Goal: Task Accomplishment & Management: Complete application form

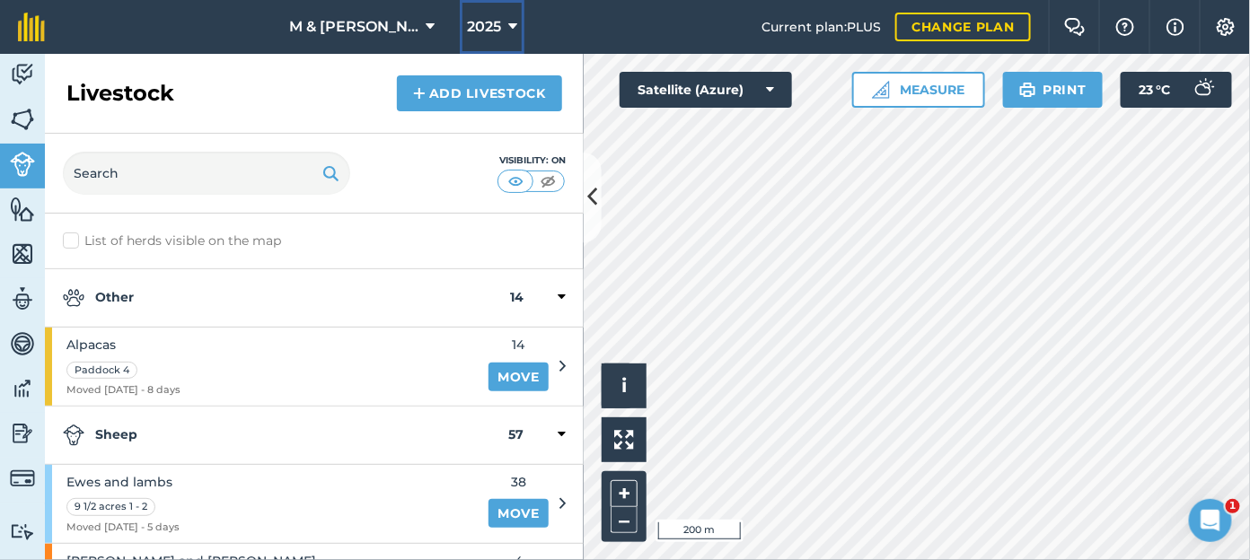
click at [472, 27] on span "2025" at bounding box center [484, 27] width 34 height 22
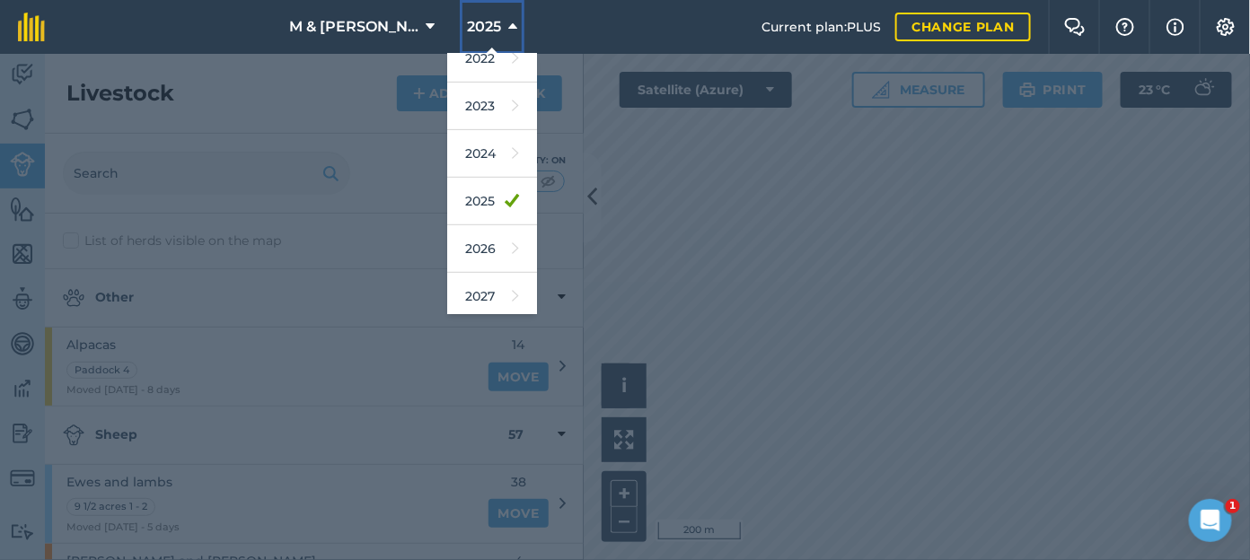
scroll to position [259, 0]
click at [475, 242] on link "2026" at bounding box center [492, 247] width 90 height 48
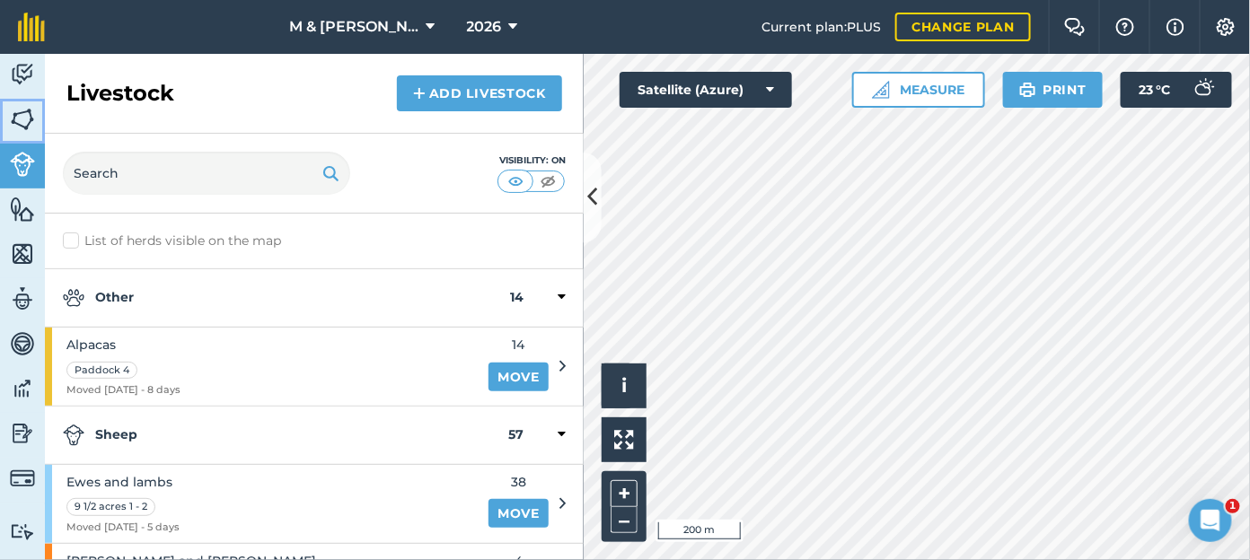
click at [23, 116] on img at bounding box center [22, 119] width 25 height 27
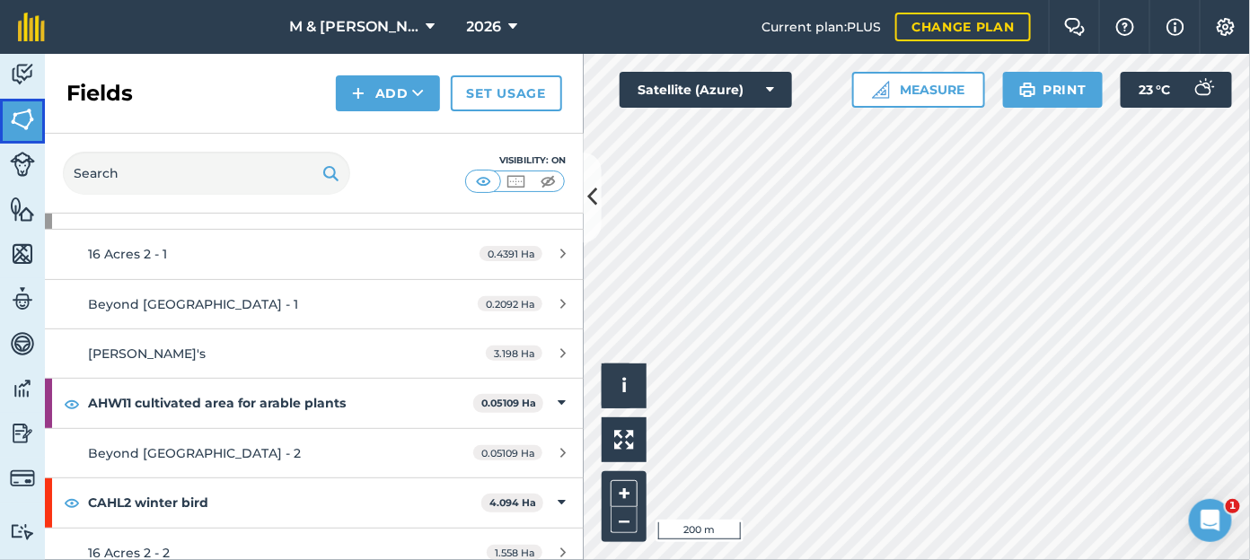
scroll to position [136, 0]
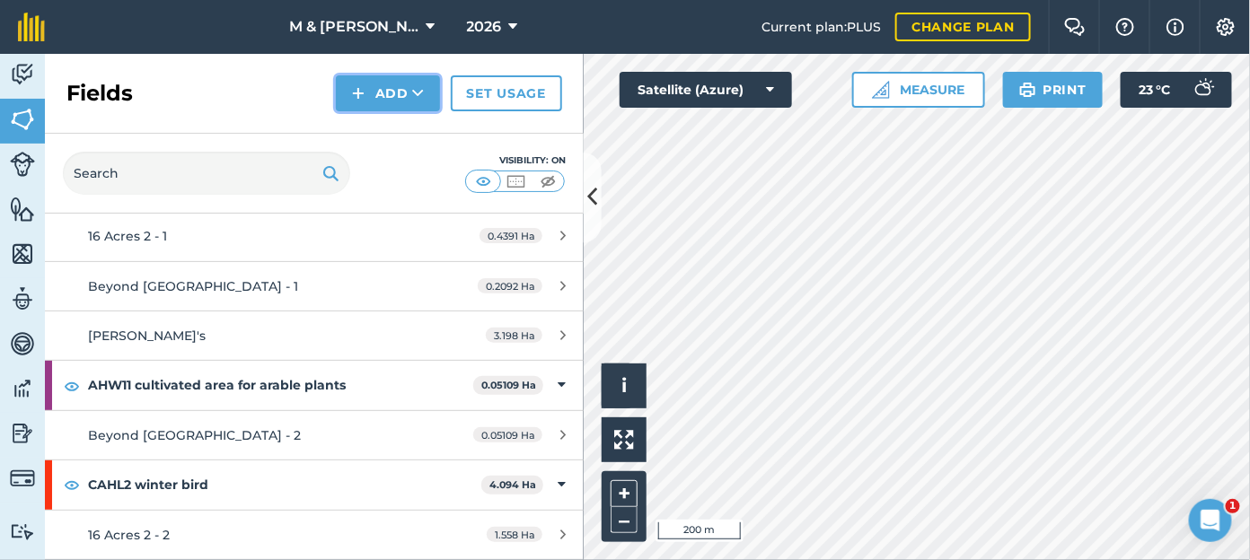
click at [372, 84] on button "Add" at bounding box center [388, 93] width 104 height 36
click at [13, 73] on img at bounding box center [22, 74] width 25 height 27
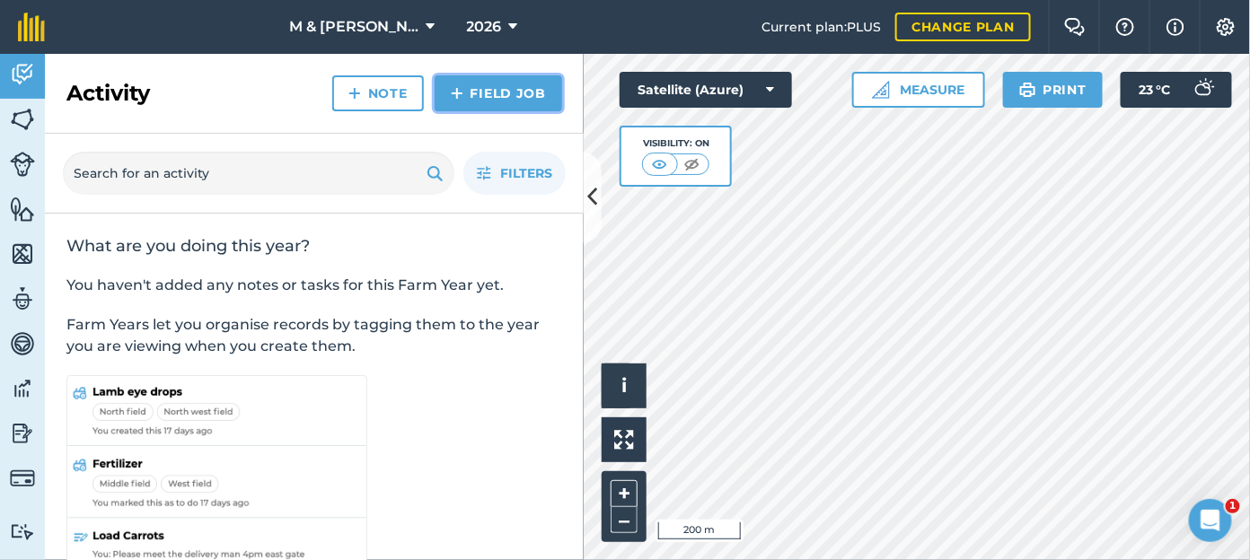
click at [533, 92] on link "Field Job" at bounding box center [497, 93] width 127 height 36
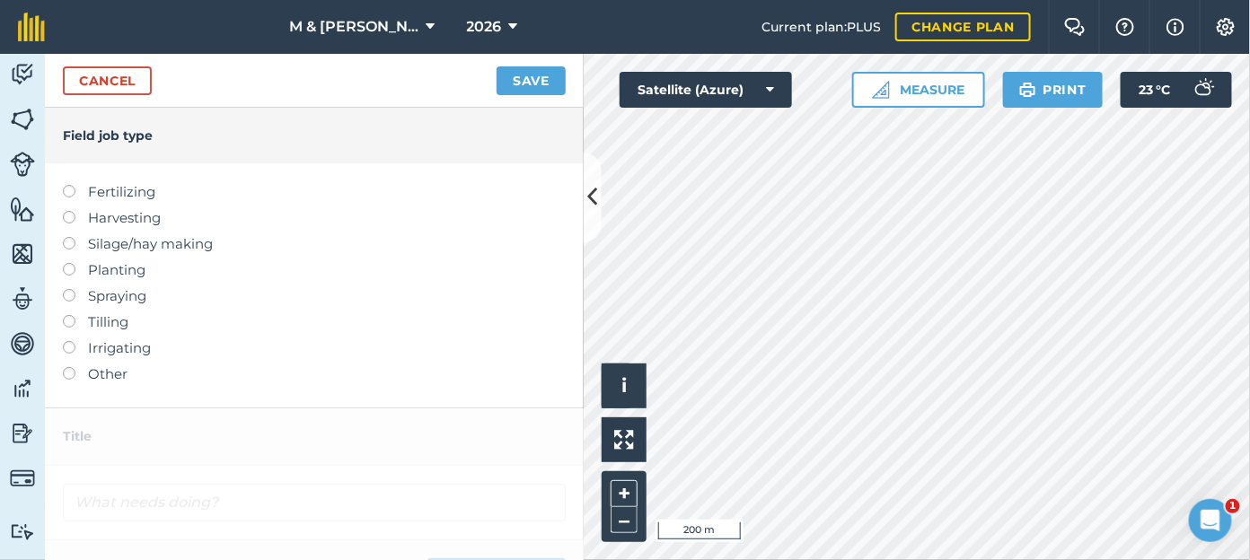
click at [67, 289] on label at bounding box center [75, 289] width 25 height 0
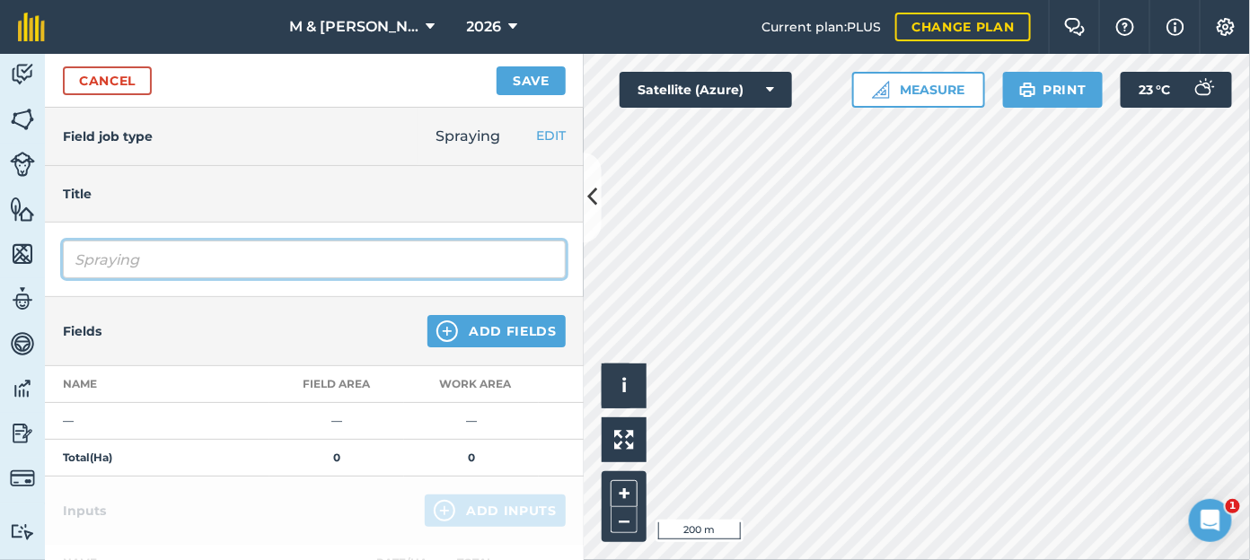
click at [119, 259] on input "Spraying" at bounding box center [314, 260] width 503 height 38
click at [234, 254] on input "SprayiRound Upng" at bounding box center [314, 260] width 503 height 38
click at [120, 258] on input "SprayiRound Up" at bounding box center [314, 260] width 503 height 38
type input "Round Up"
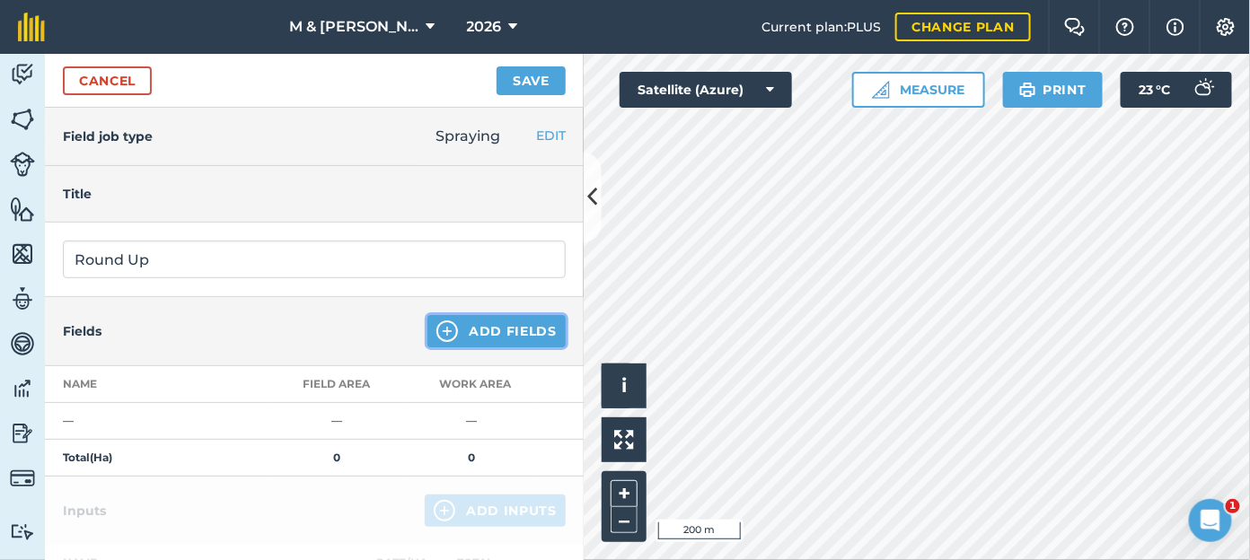
click at [436, 329] on img at bounding box center [447, 331] width 22 height 22
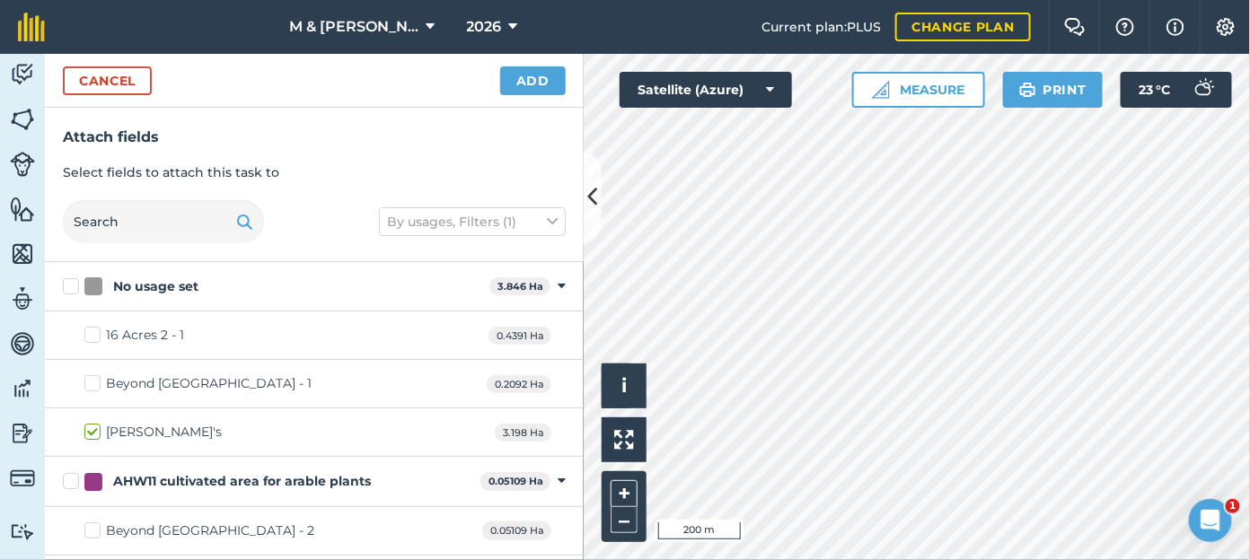
checkbox input "true"
click at [521, 84] on button "Add" at bounding box center [533, 80] width 66 height 29
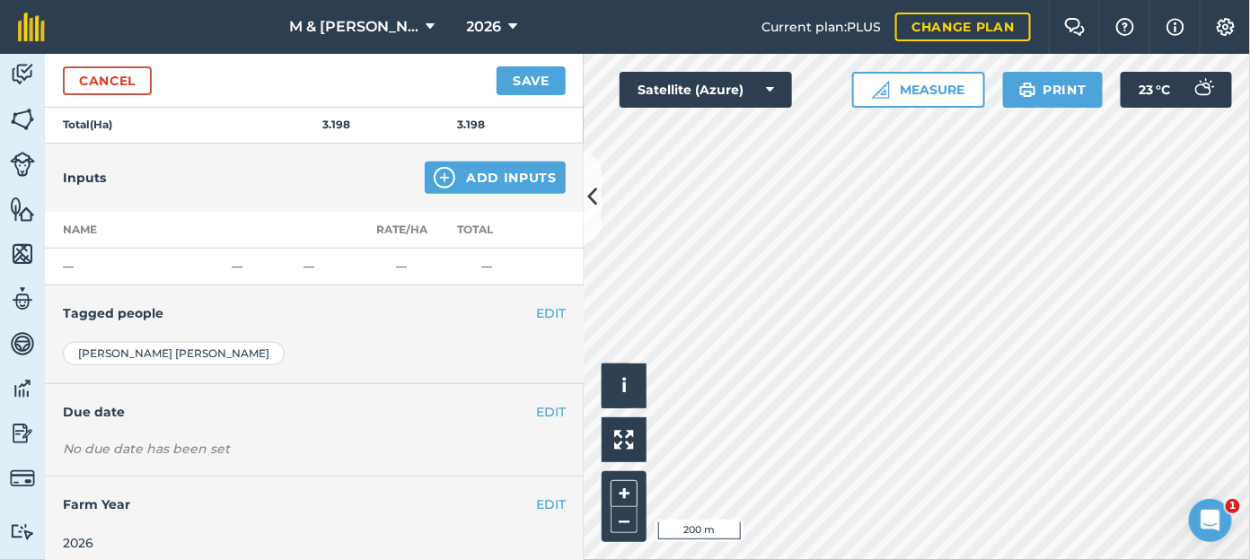
scroll to position [346, 0]
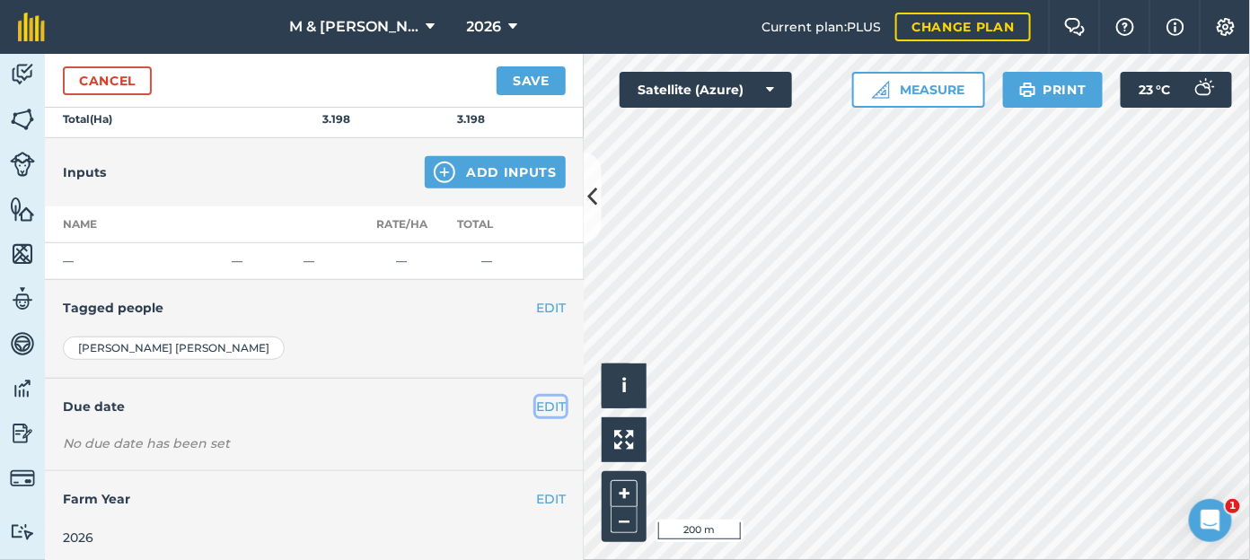
click at [536, 401] on button "EDIT" at bounding box center [551, 407] width 30 height 20
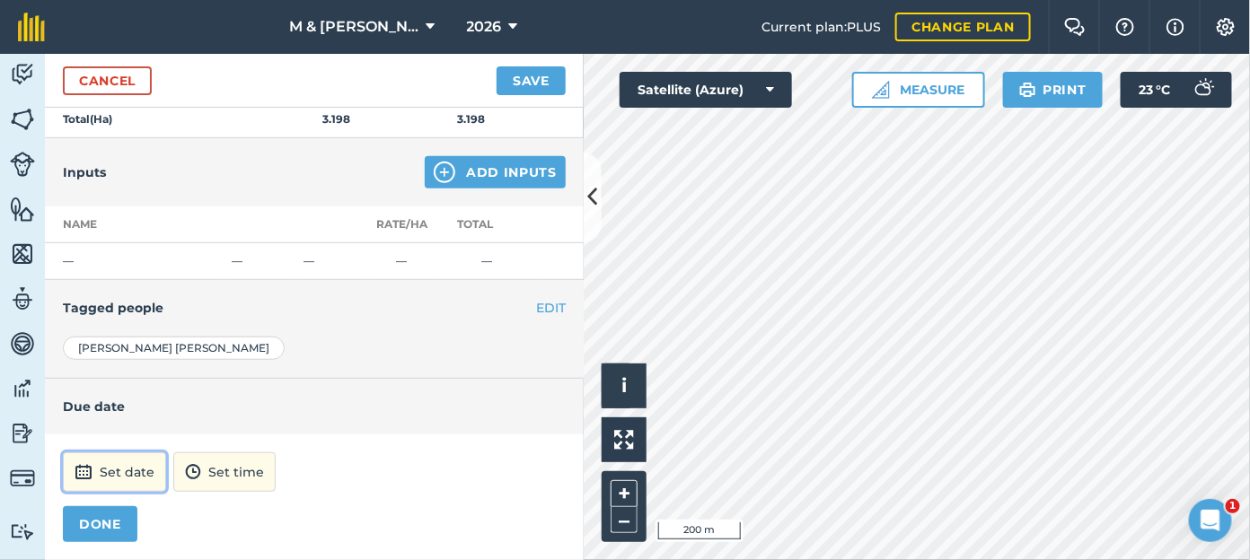
click at [134, 470] on button "Set date" at bounding box center [114, 471] width 103 height 39
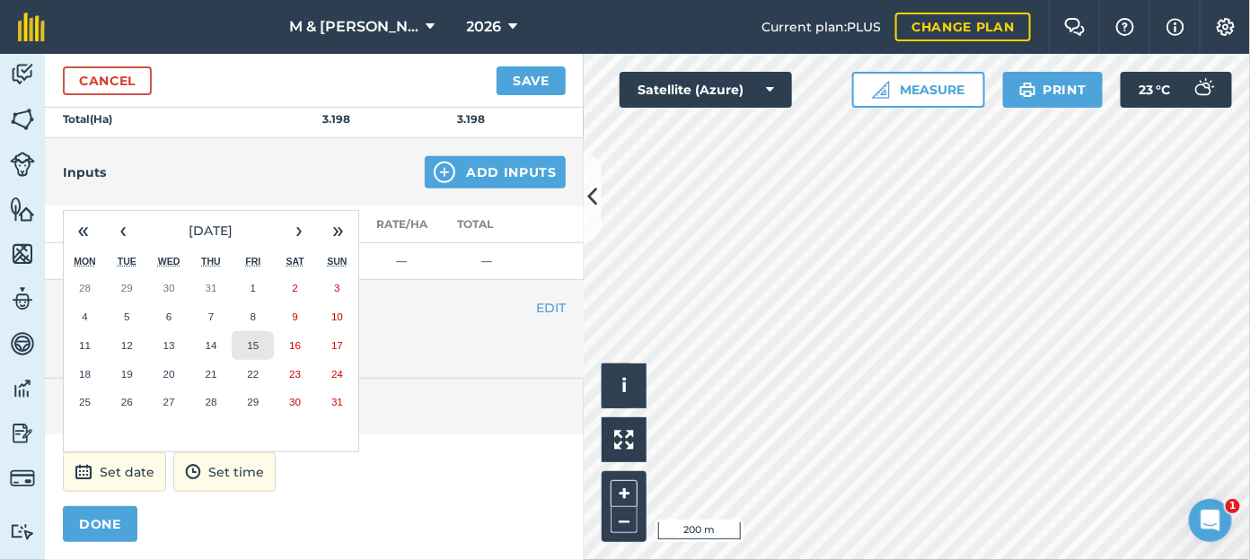
click at [255, 339] on abbr "15" at bounding box center [253, 345] width 12 height 12
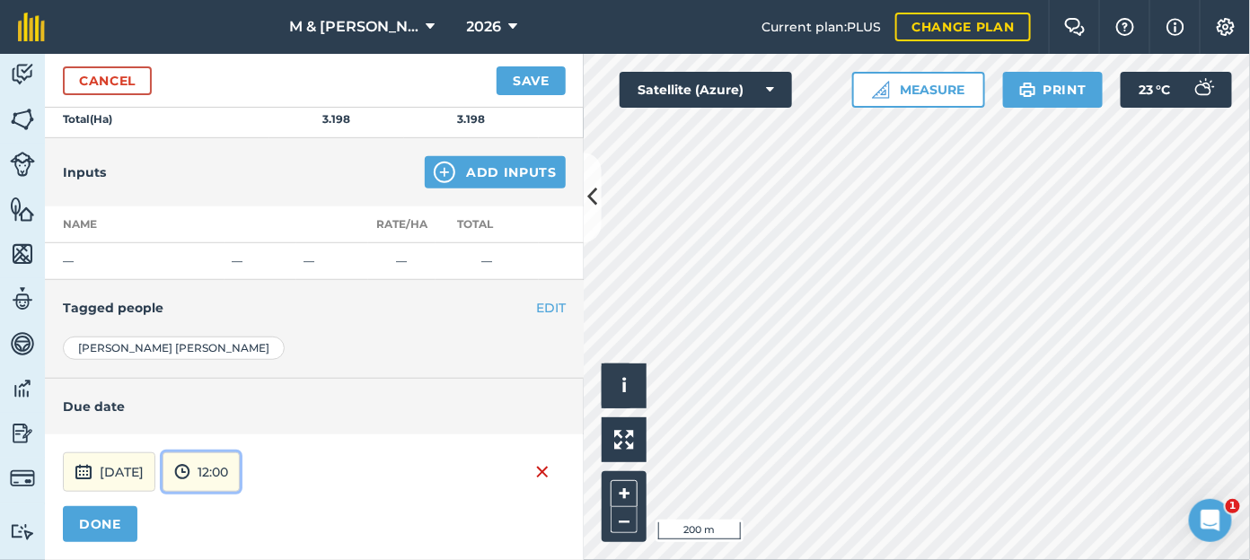
click at [240, 468] on button "12:00" at bounding box center [200, 471] width 77 height 39
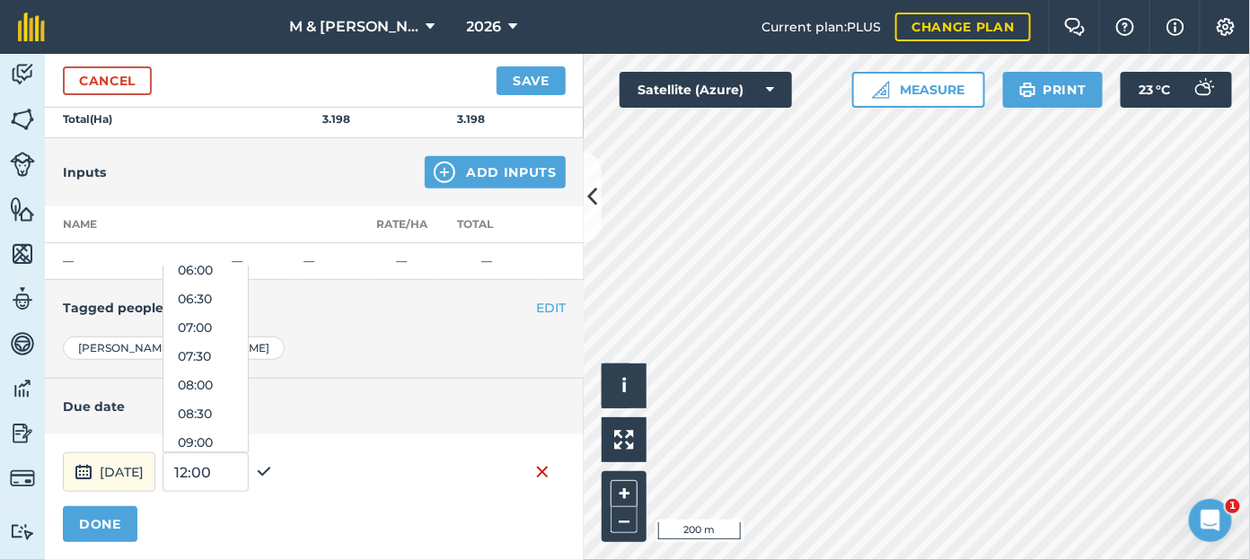
scroll to position [332, 0]
click at [248, 342] on button "07:00" at bounding box center [205, 351] width 84 height 29
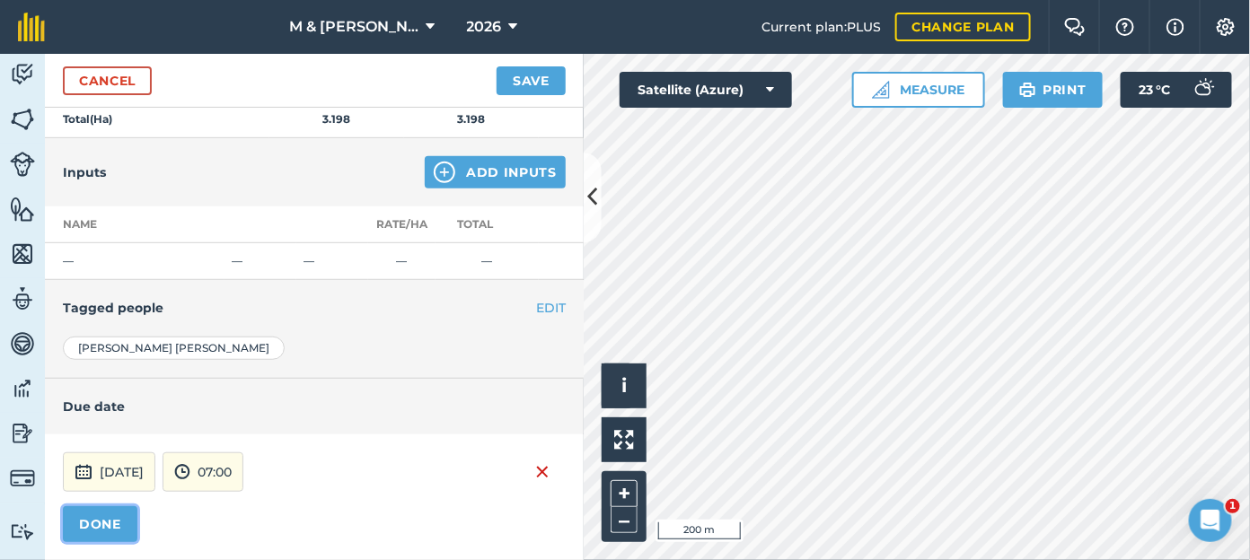
click at [110, 523] on button "DONE" at bounding box center [100, 524] width 75 height 36
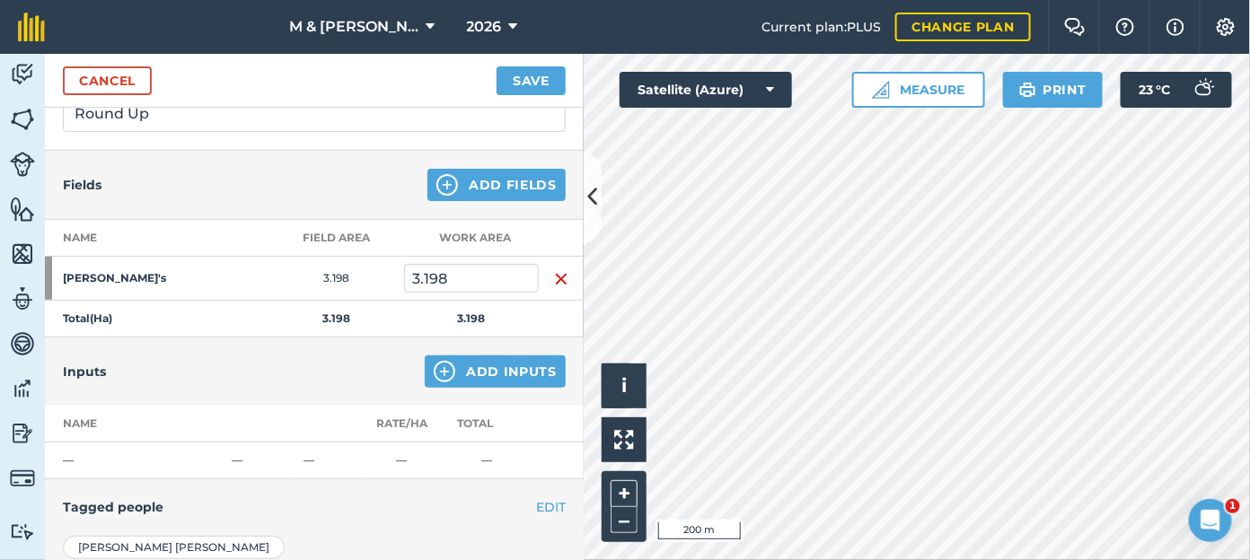
scroll to position [134, 0]
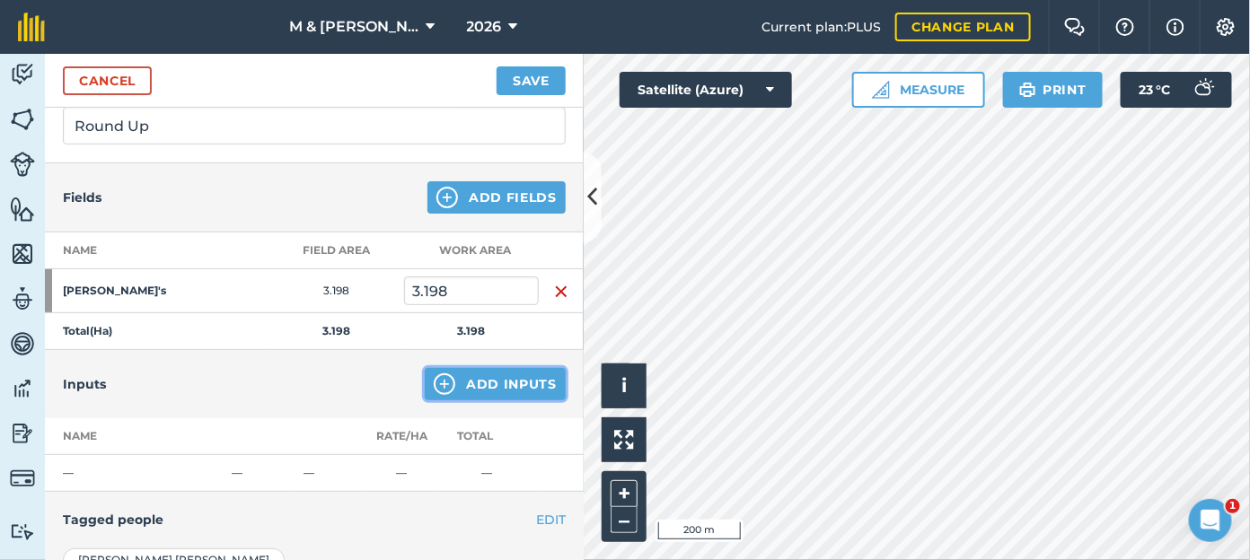
click at [488, 390] on button "Add Inputs" at bounding box center [495, 384] width 141 height 32
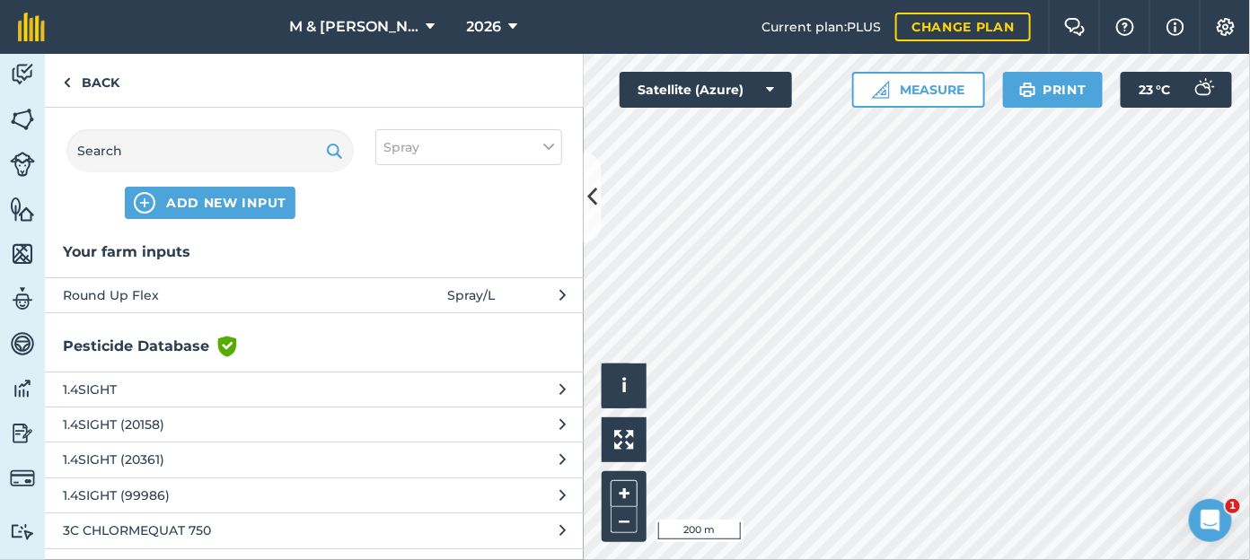
click at [293, 298] on span "Round Up Flex" at bounding box center [210, 295] width 294 height 20
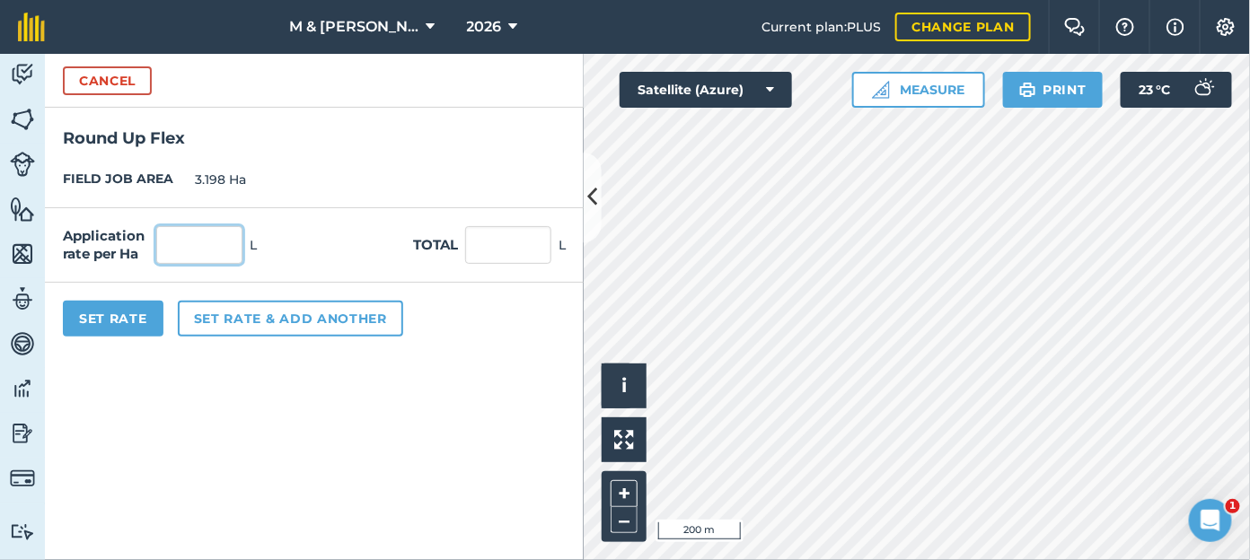
click at [201, 245] on input "text" at bounding box center [199, 245] width 86 height 38
click at [502, 235] on input "text" at bounding box center [508, 245] width 86 height 38
type input "3.5"
type input "1.094"
click at [514, 347] on div "Set Rate Set rate & add another" at bounding box center [314, 319] width 539 height 72
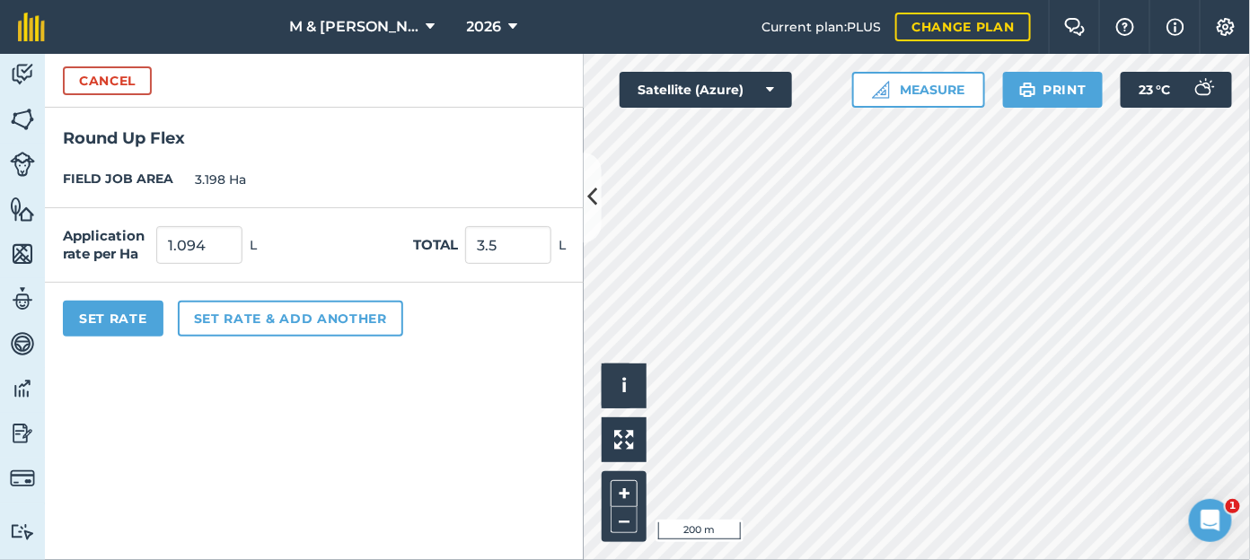
click at [125, 297] on div "Set Rate Set rate & add another" at bounding box center [314, 319] width 539 height 72
click at [122, 323] on button "Set Rate" at bounding box center [113, 319] width 101 height 36
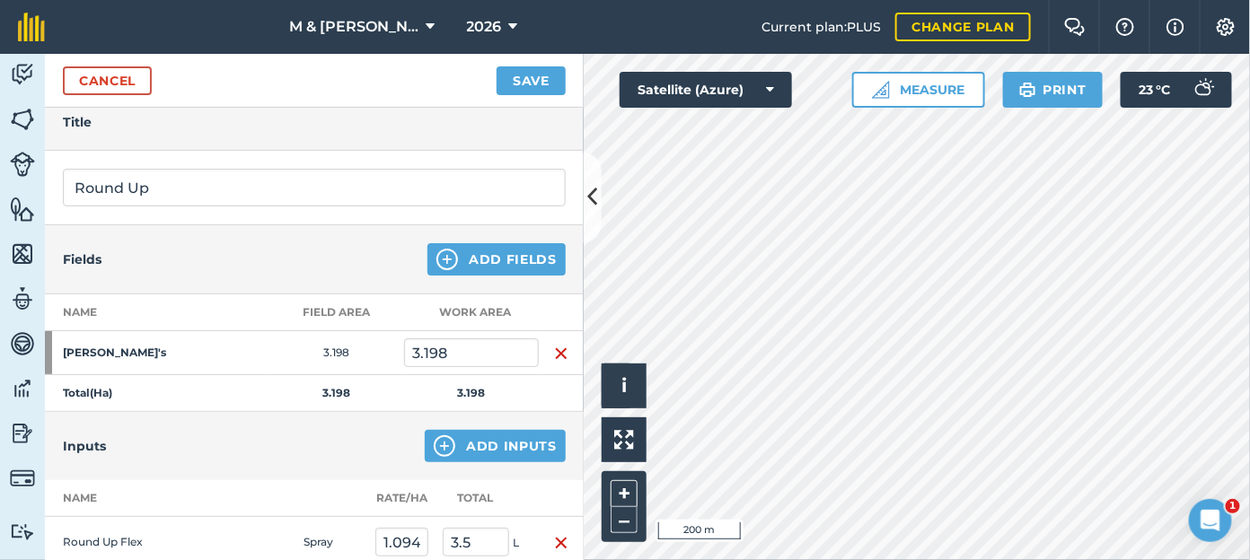
scroll to position [66, 0]
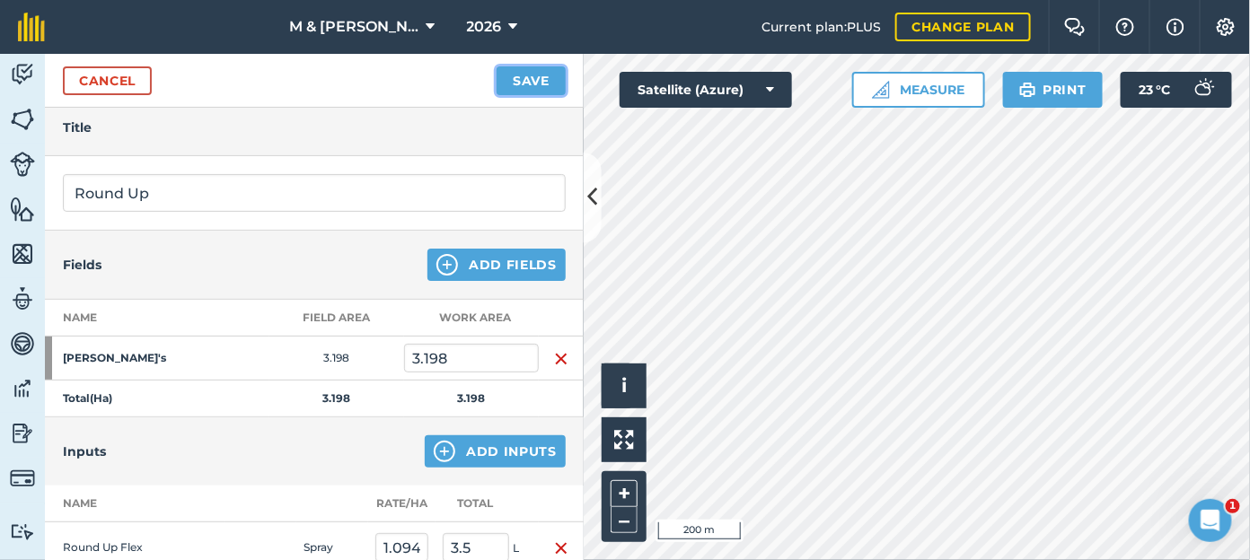
click at [522, 83] on button "Save" at bounding box center [530, 80] width 69 height 29
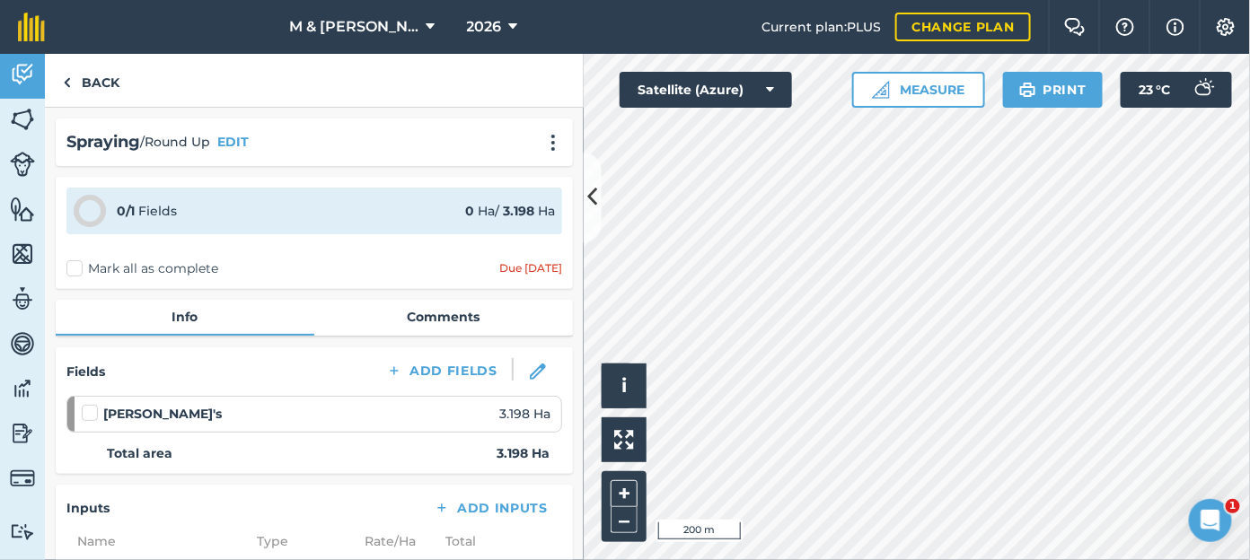
click at [72, 266] on label "Mark all as complete" at bounding box center [142, 268] width 152 height 19
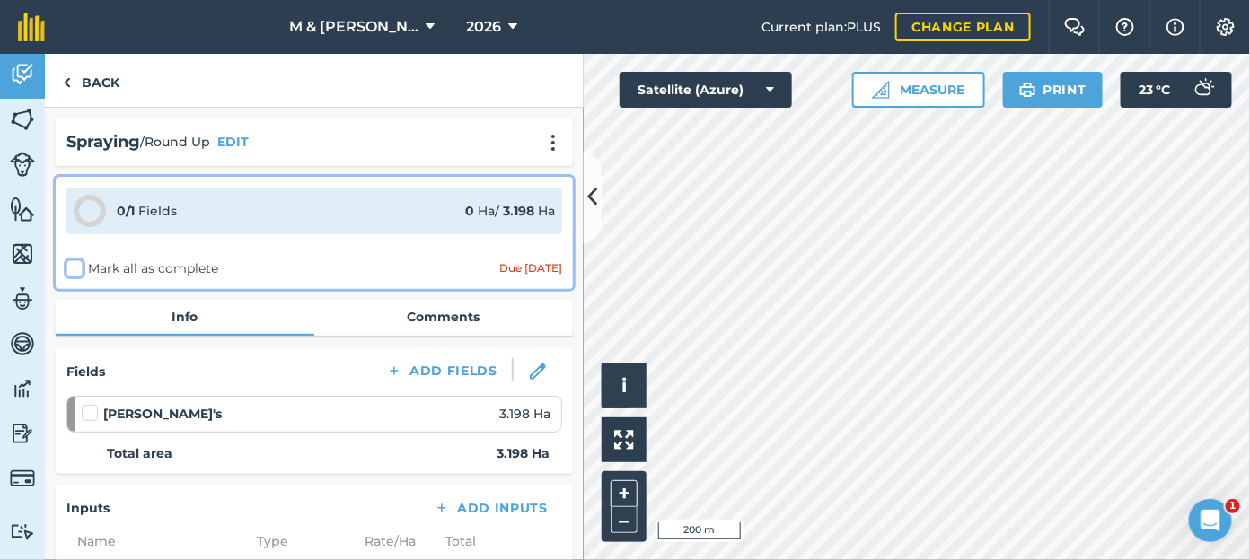
click at [72, 266] on input "Mark all as complete" at bounding box center [72, 265] width 12 height 12
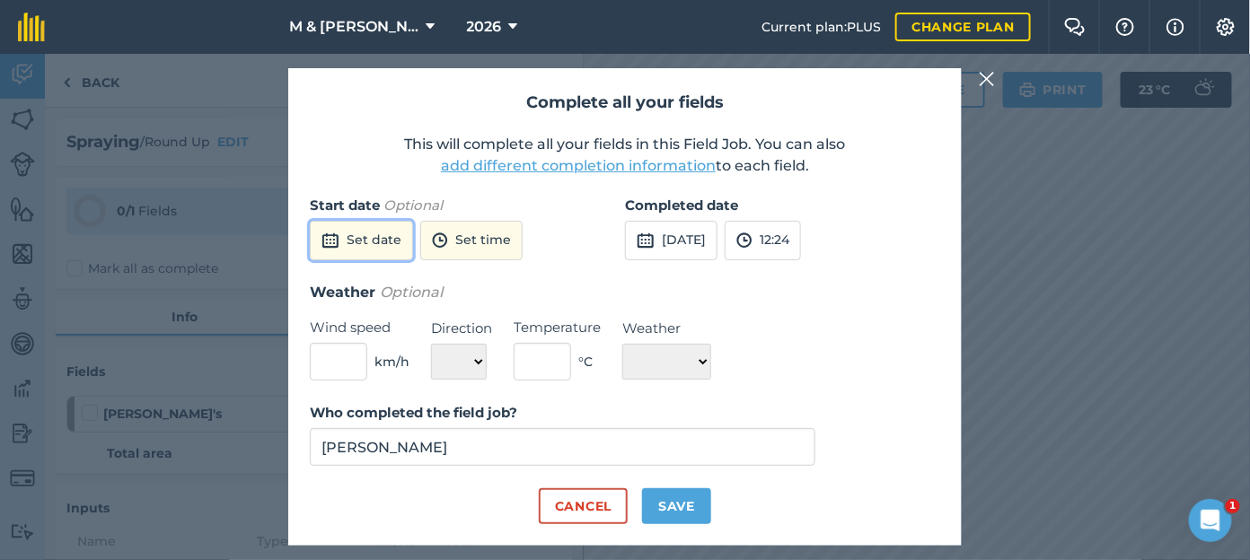
click at [380, 250] on button "Set date" at bounding box center [361, 240] width 103 height 39
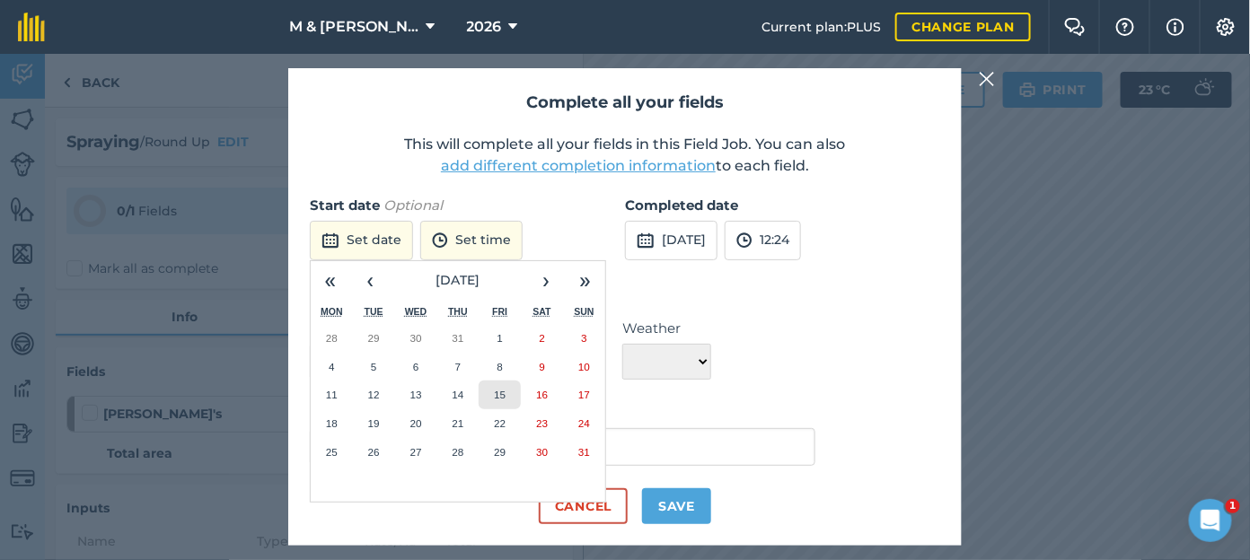
click at [505, 394] on abbr "15" at bounding box center [500, 395] width 12 height 12
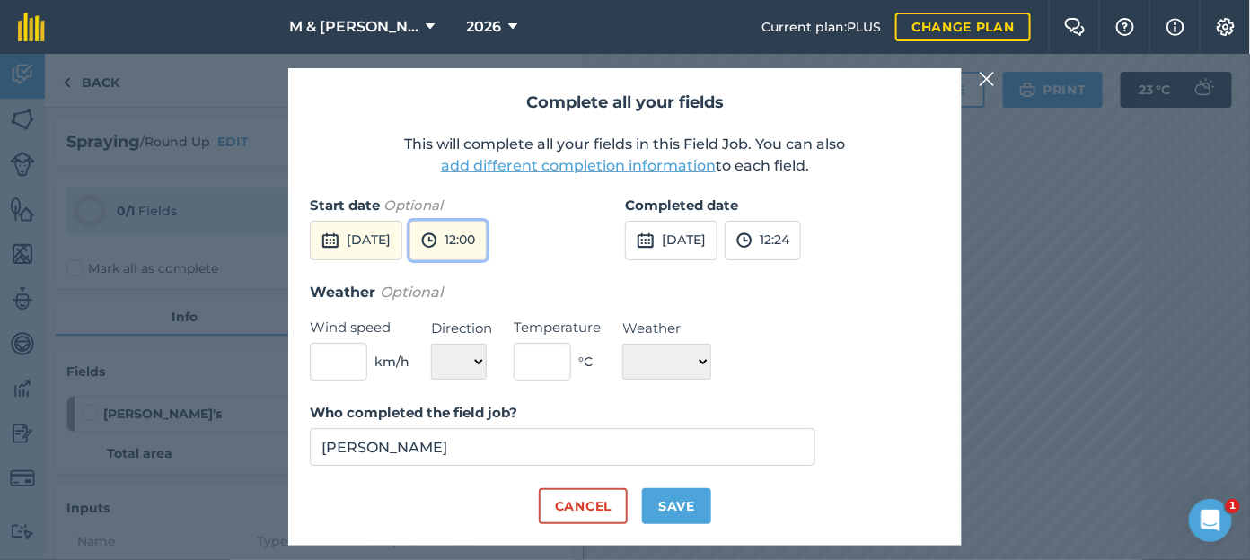
click at [487, 238] on button "12:00" at bounding box center [447, 240] width 77 height 39
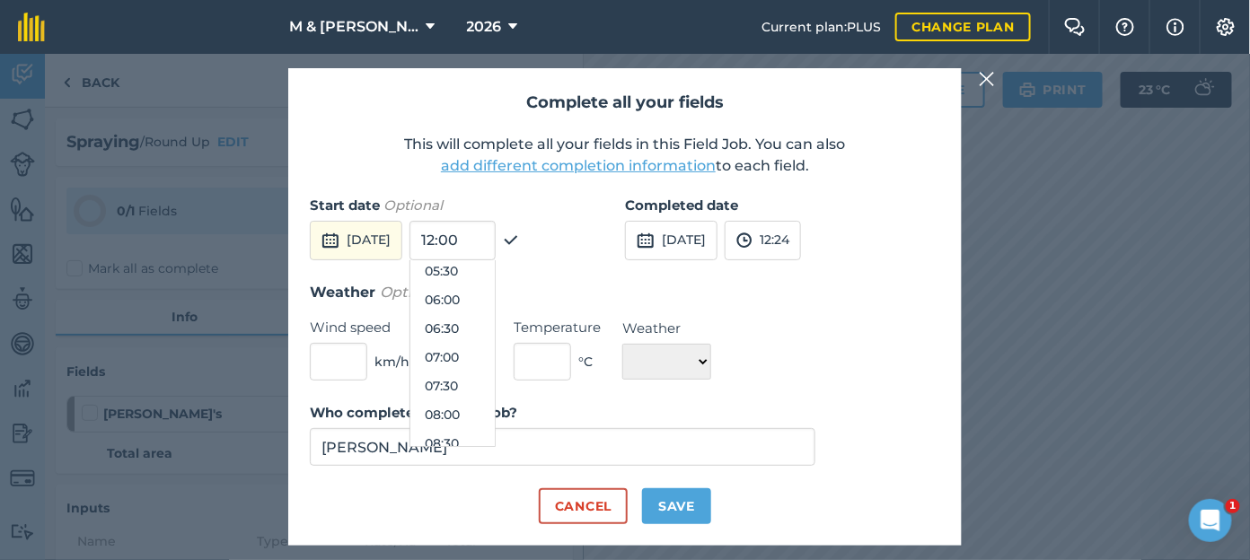
scroll to position [303, 0]
click at [495, 376] on button "07:00" at bounding box center [452, 375] width 84 height 29
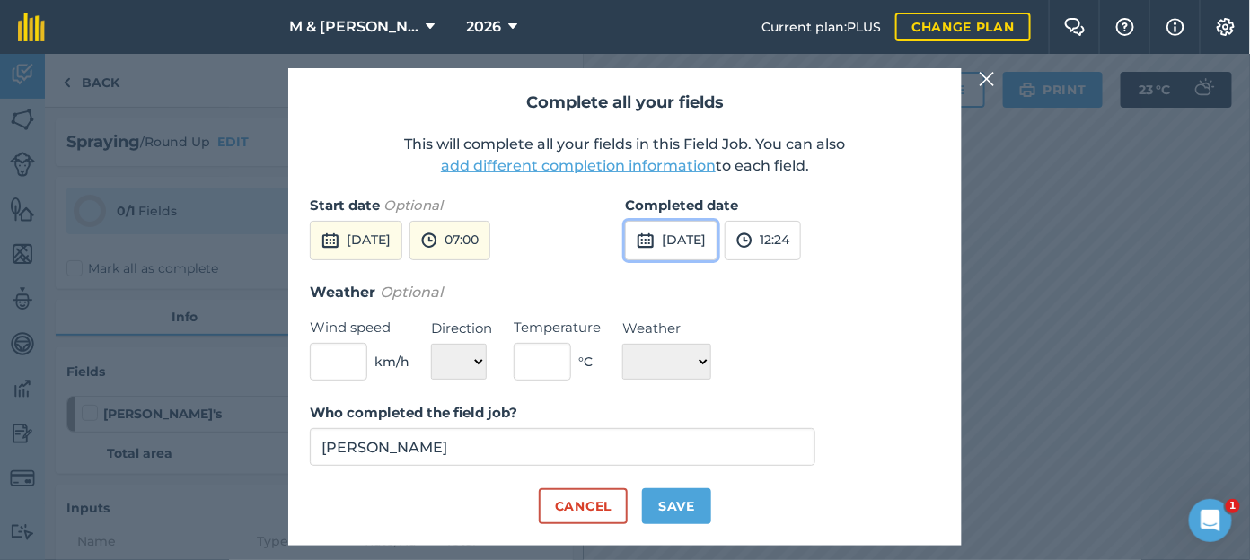
click at [689, 236] on button "[DATE]" at bounding box center [671, 240] width 92 height 39
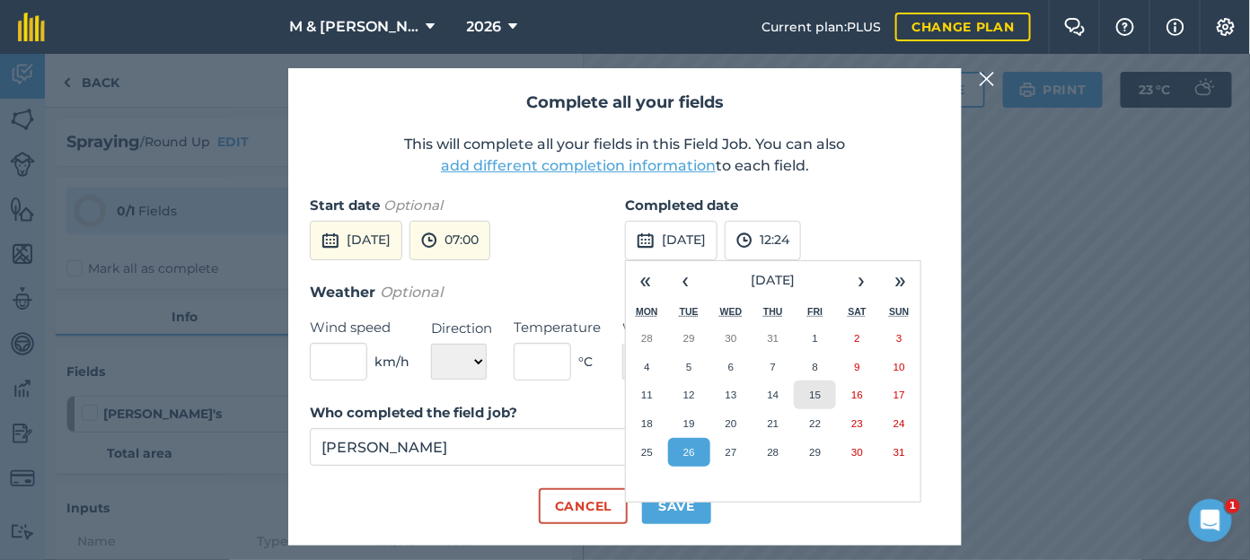
click at [810, 389] on abbr "15" at bounding box center [815, 395] width 12 height 12
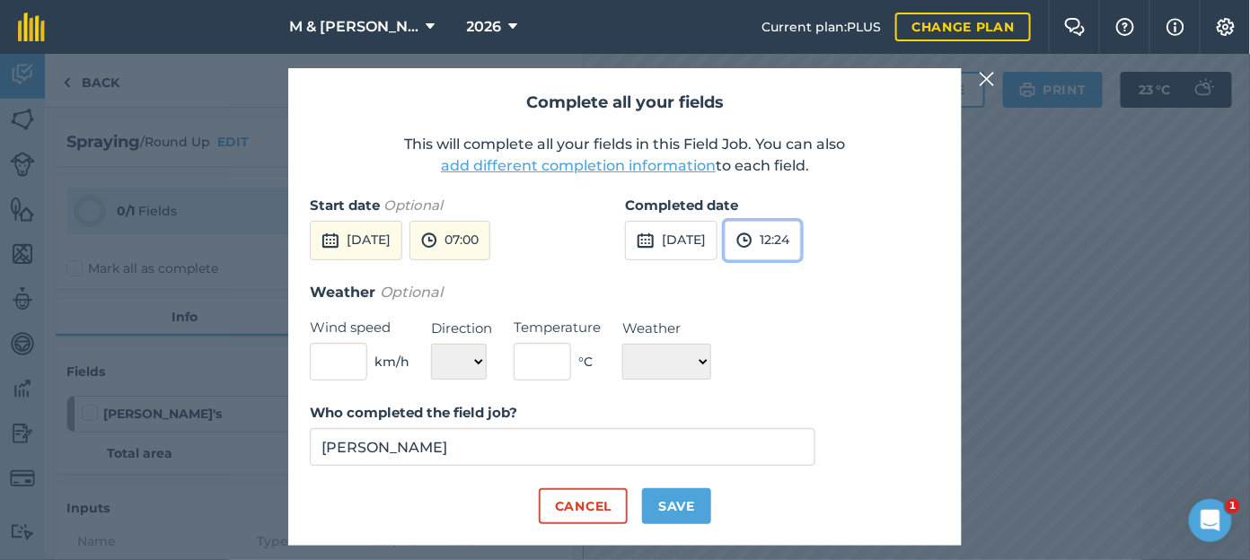
click at [801, 228] on button "12:24" at bounding box center [762, 240] width 76 height 39
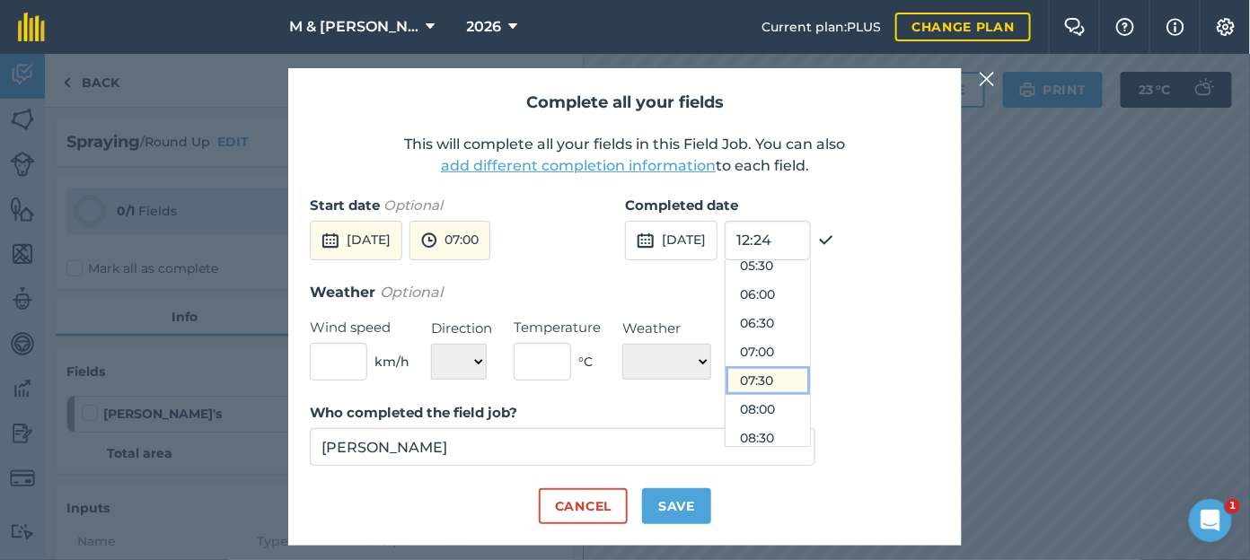
click at [803, 380] on button "07:30" at bounding box center [767, 380] width 84 height 29
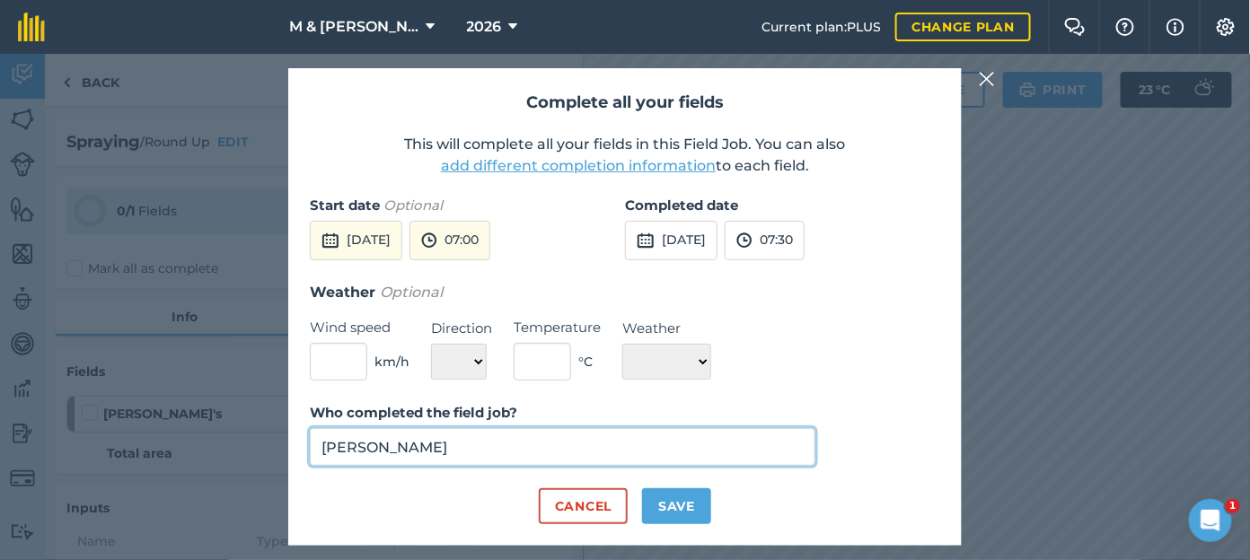
click at [451, 461] on input "[PERSON_NAME]" at bounding box center [562, 447] width 505 height 38
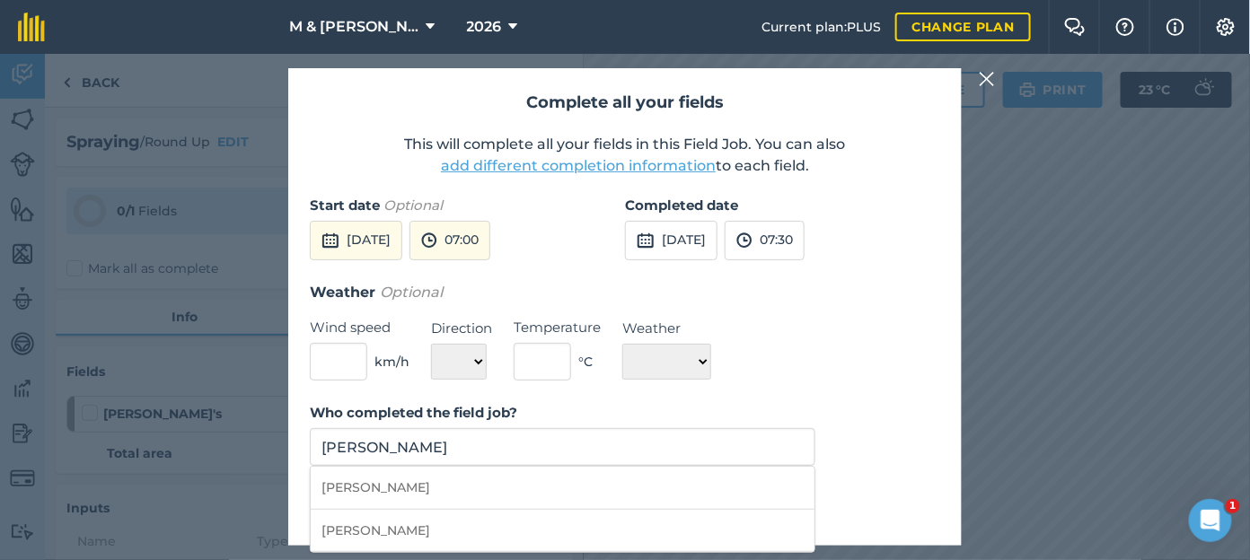
click at [540, 422] on label "Who completed the field job?" at bounding box center [562, 413] width 505 height 22
click at [540, 428] on input "[PERSON_NAME]" at bounding box center [562, 447] width 505 height 38
click at [791, 400] on form "Start date Optional [DATE] 07:00 Completed date [DATE] 07:30 Weather Optional W…" at bounding box center [625, 360] width 630 height 330
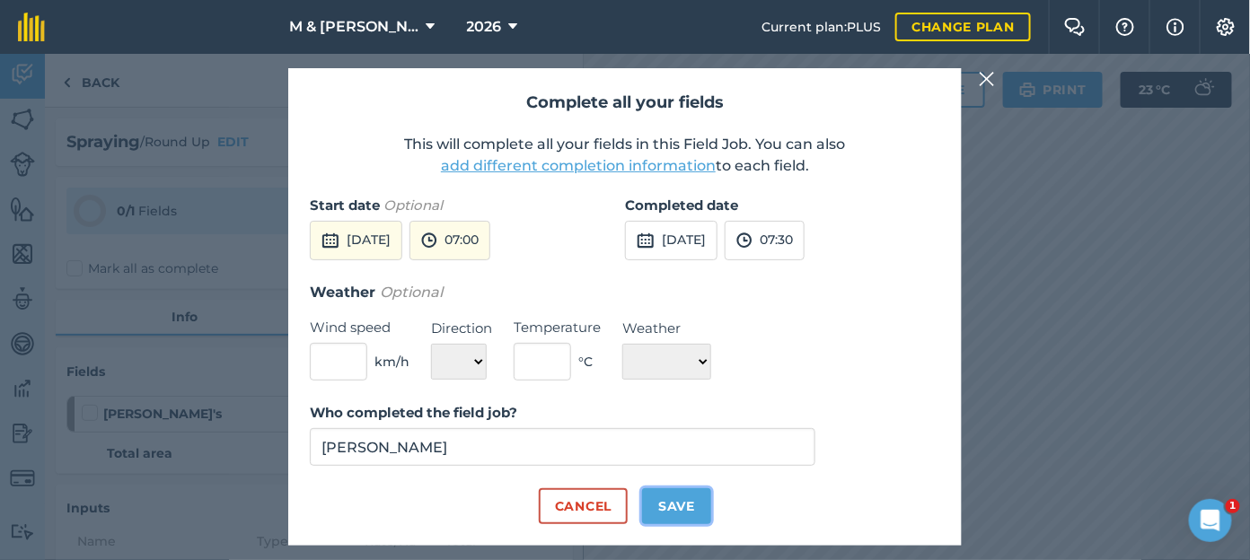
click at [693, 507] on button "Save" at bounding box center [676, 506] width 69 height 36
checkbox input "true"
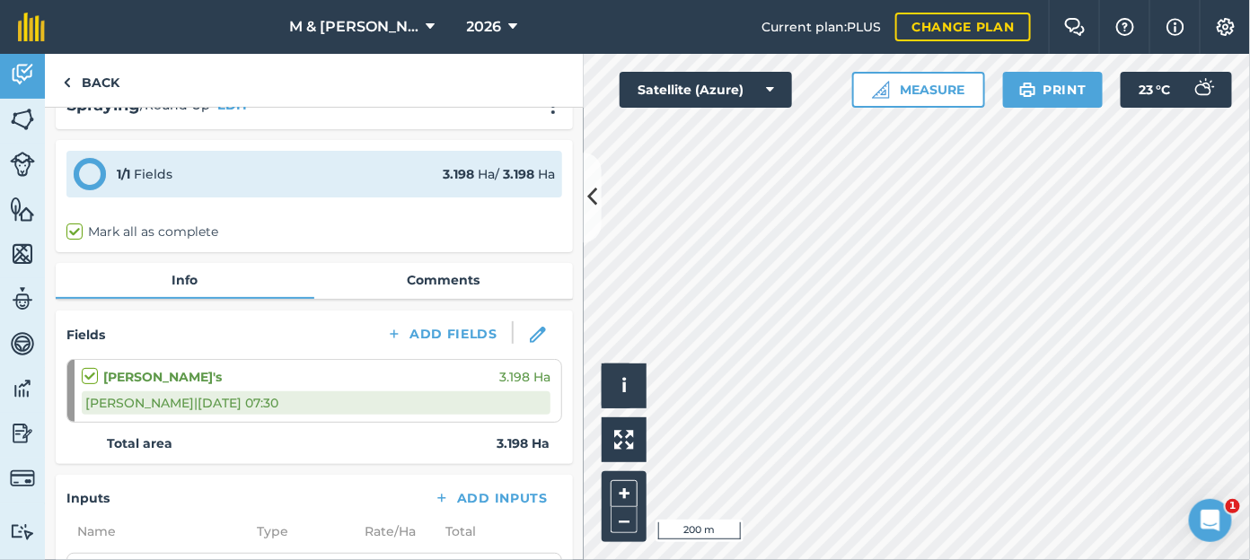
scroll to position [24, 0]
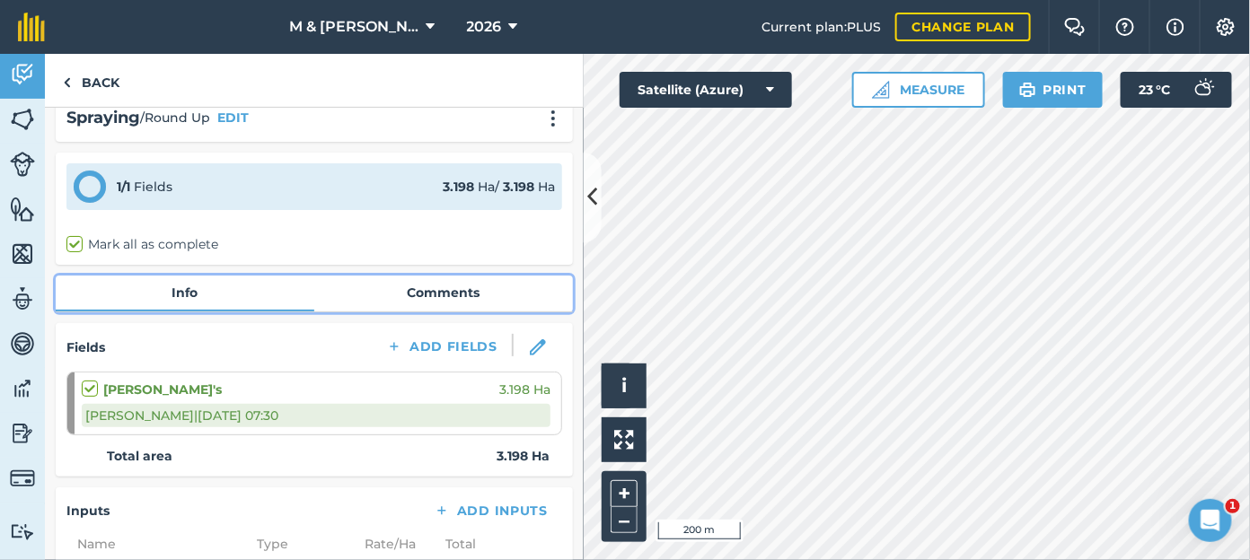
click at [423, 291] on link "Comments" at bounding box center [443, 293] width 259 height 34
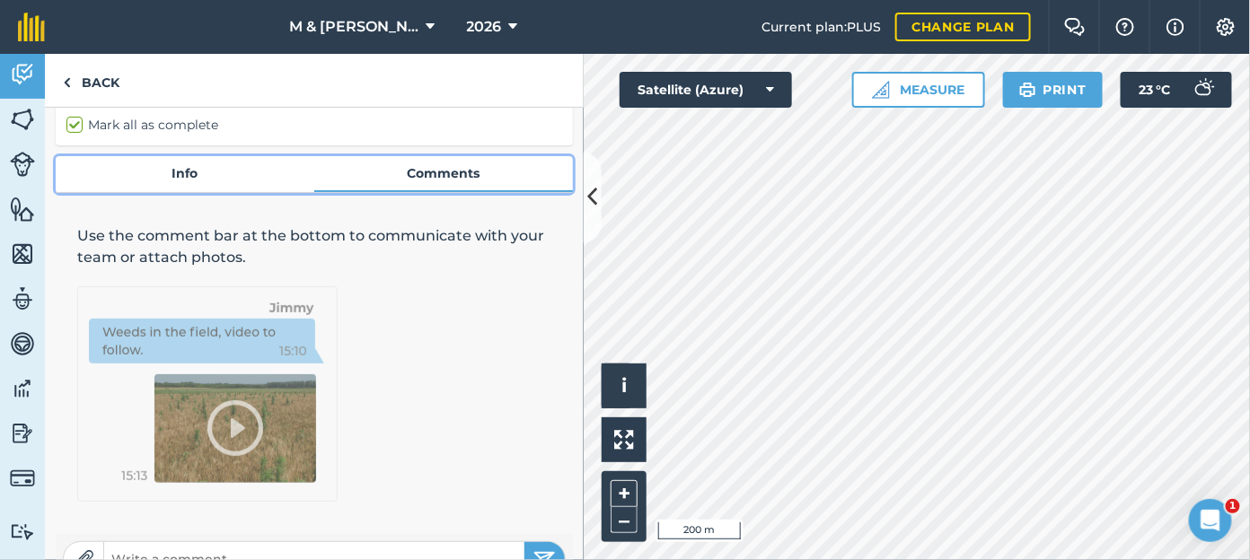
scroll to position [177, 0]
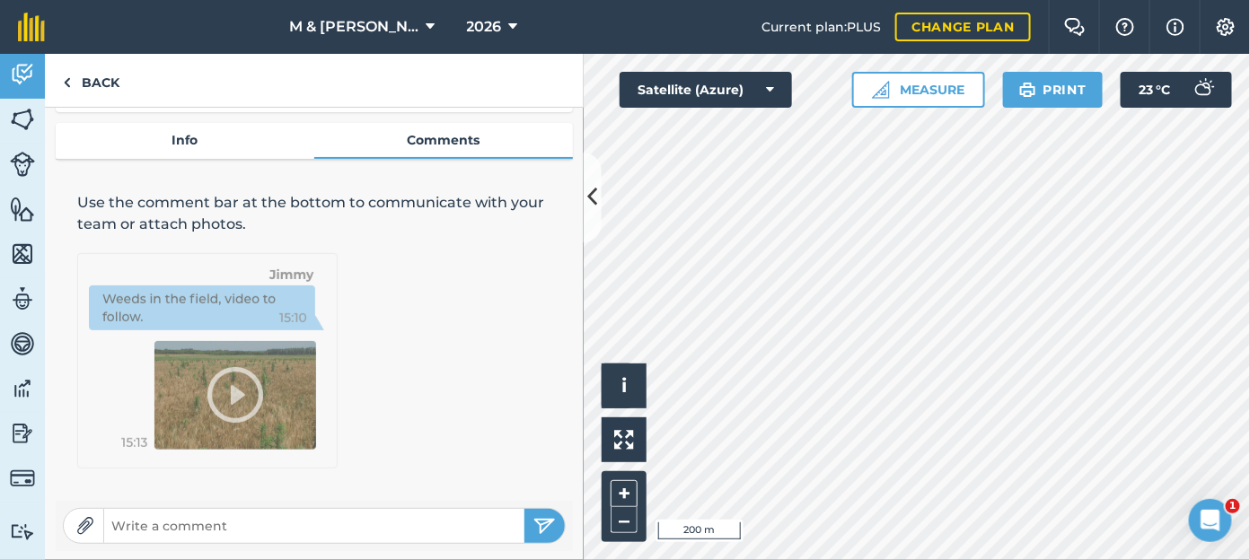
click at [221, 539] on form at bounding box center [314, 526] width 503 height 36
click at [222, 531] on input "text" at bounding box center [314, 525] width 420 height 25
type input "[PERSON_NAME] sprayed"
click at [539, 519] on img "submit" at bounding box center [544, 526] width 22 height 22
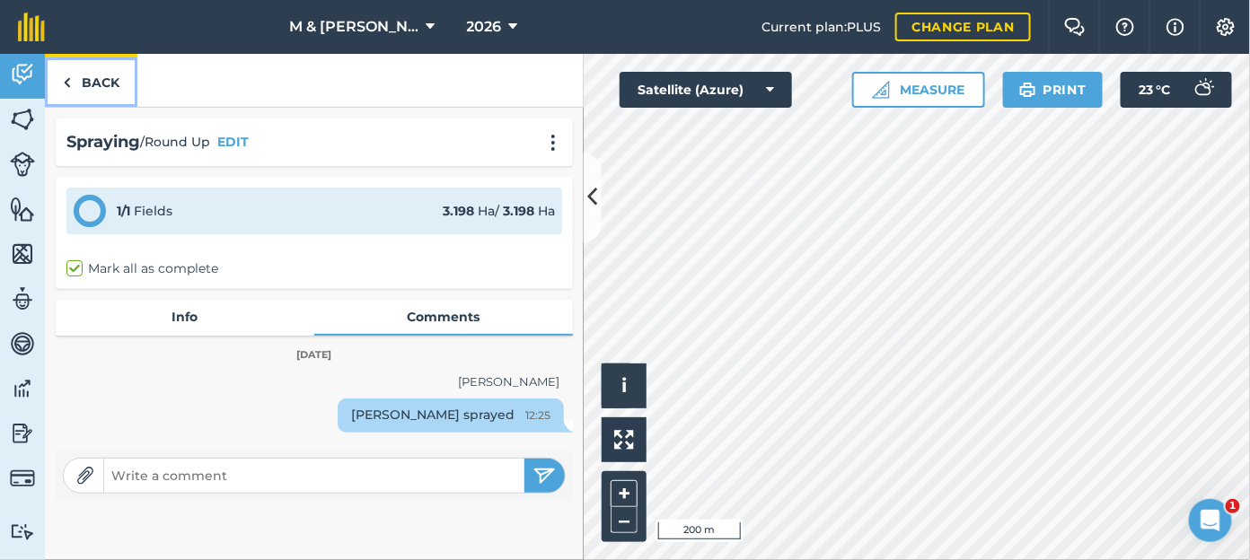
click at [91, 80] on link "Back" at bounding box center [91, 80] width 92 height 53
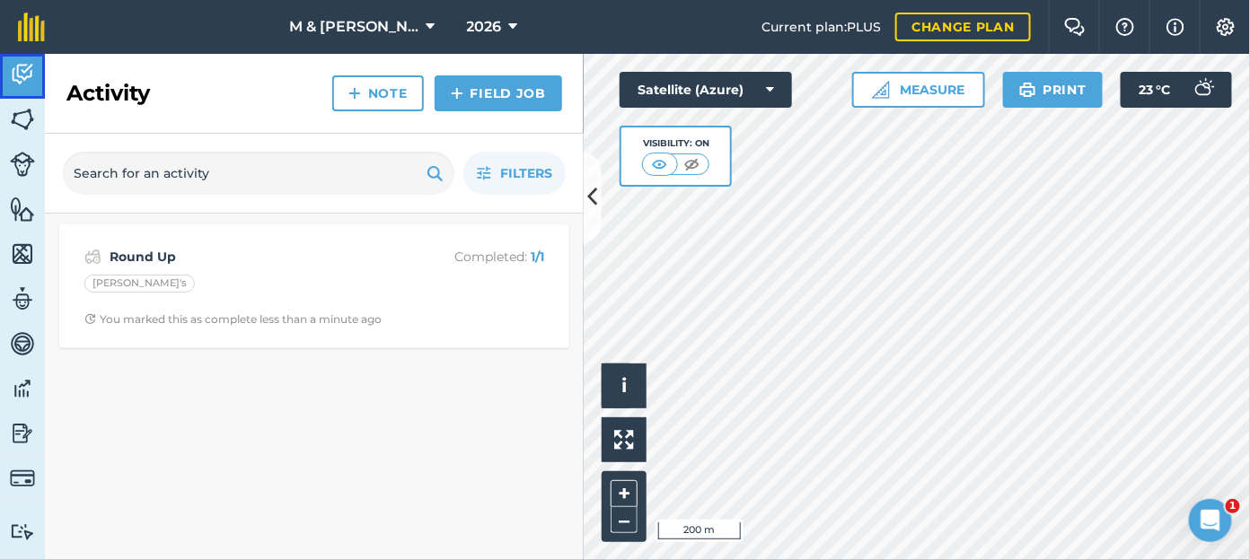
click at [21, 75] on img at bounding box center [22, 74] width 25 height 27
click at [22, 164] on img at bounding box center [22, 164] width 25 height 25
